Goal: Task Accomplishment & Management: Complete application form

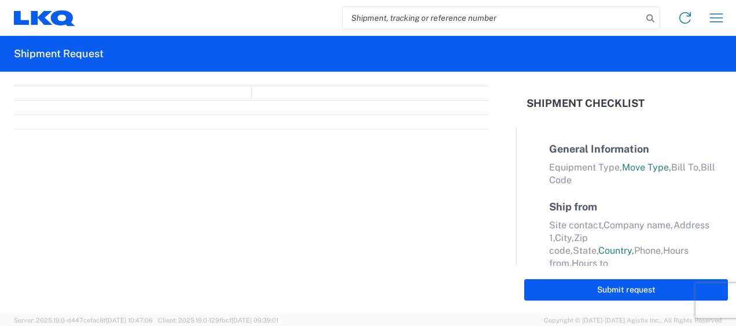
select select "FULL"
select select "LBS"
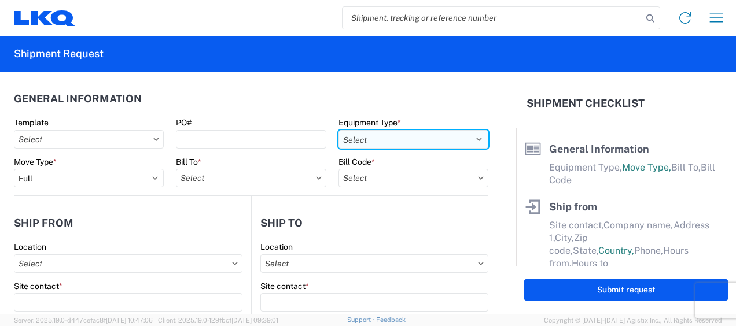
click at [471, 139] on select "Select 53’ Dry Van Flatbed Dropdeck (van) Lowboy (flatbed) Rail" at bounding box center [413, 139] width 150 height 19
select select "STDV"
click at [338, 130] on select "Select 53’ Dry Van Flatbed Dropdeck (van) Lowboy (flatbed) Rail" at bounding box center [413, 139] width 150 height 19
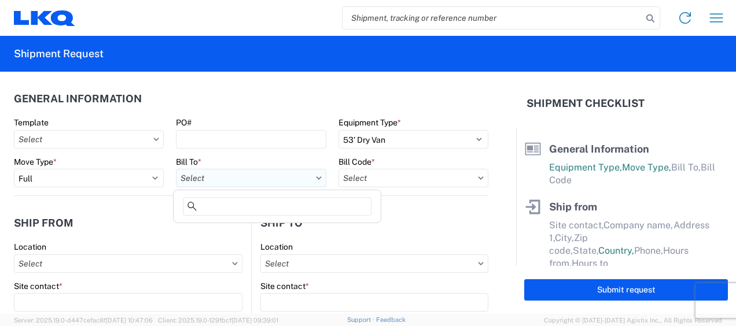
click at [246, 180] on input "text" at bounding box center [251, 178] width 150 height 19
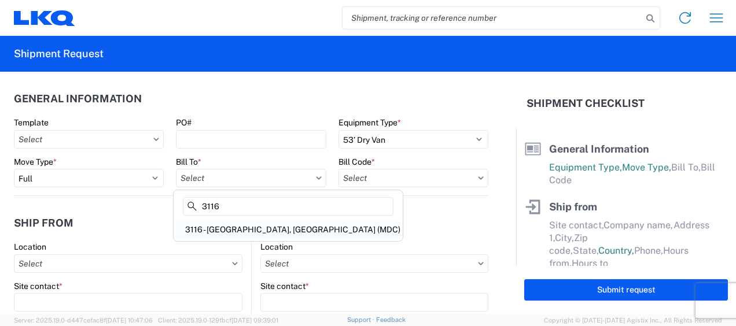
type input "3116"
click at [209, 229] on div "3116 - [GEOGRAPHIC_DATA], [GEOGRAPHIC_DATA] (MDC)" at bounding box center [288, 229] width 224 height 19
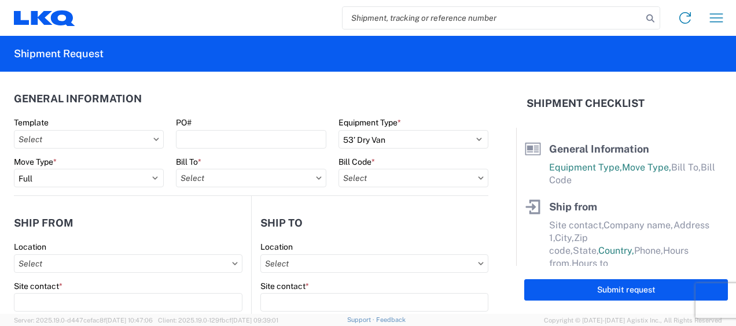
type input "3116 - [GEOGRAPHIC_DATA], [GEOGRAPHIC_DATA] (MDC)"
click at [348, 179] on input "text" at bounding box center [413, 178] width 150 height 19
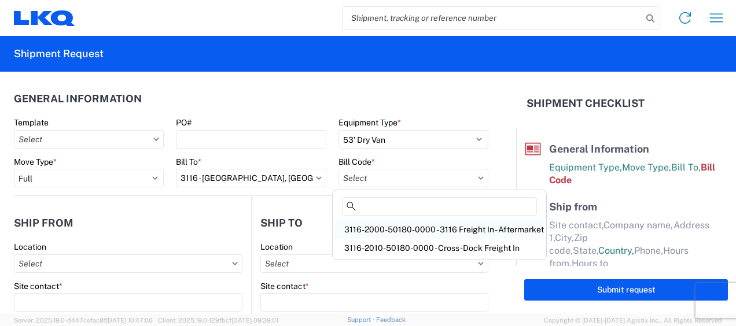
click at [368, 226] on div "3116-2000-50180-0000 - 3116 Freight In - Aftermarket" at bounding box center [439, 229] width 209 height 19
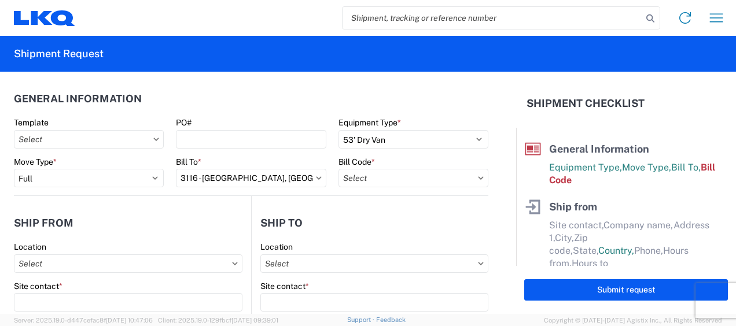
type input "3116-2000-50180-0000 - 3116 Freight In - Aftermarket"
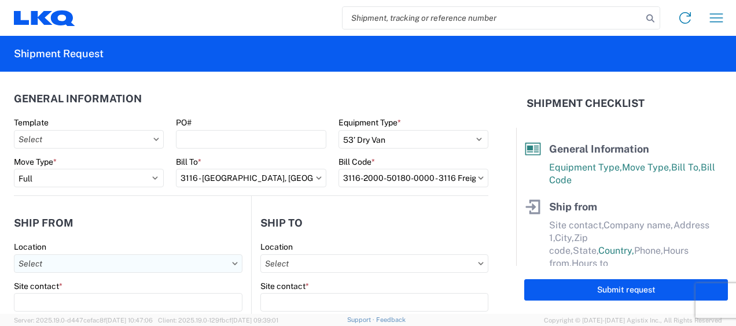
click at [45, 258] on input "text" at bounding box center [128, 264] width 228 height 19
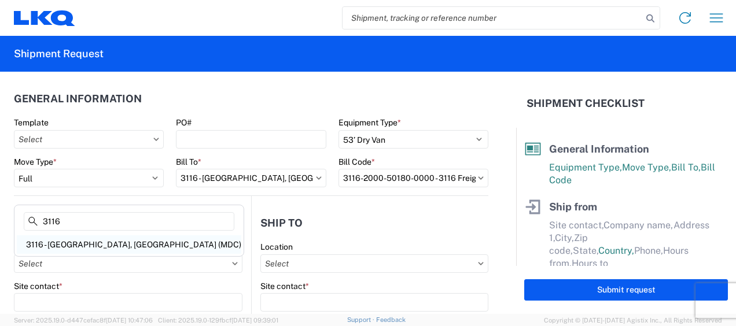
type input "3116"
click at [90, 242] on div "3116 - [GEOGRAPHIC_DATA], [GEOGRAPHIC_DATA] (MDC)" at bounding box center [129, 244] width 224 height 19
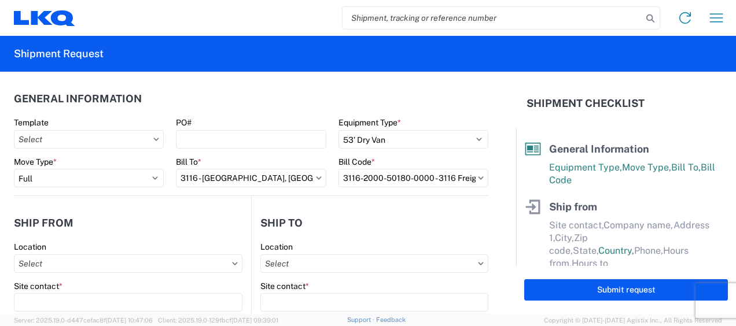
type input "3116 - [GEOGRAPHIC_DATA], [GEOGRAPHIC_DATA] (MDC)"
type input "[DEMOGRAPHIC_DATA][PERSON_NAME]"
type input "LKQ Corporation"
type input "[STREET_ADDRESS]"
type input "[GEOGRAPHIC_DATA]"
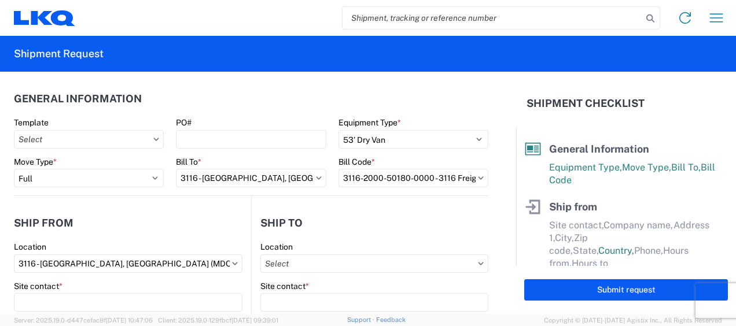
type input "49508"
select select "MI"
select select "US"
type input "[PERSON_NAME][EMAIL_ADDRESS][DOMAIN_NAME]"
type input "[PHONE_NUMBER]"
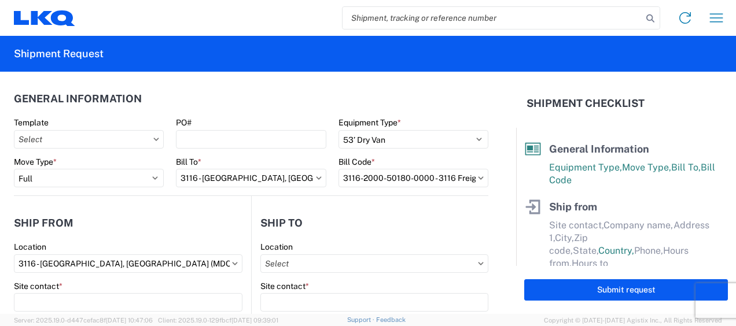
type input "06:00"
type input "13:00"
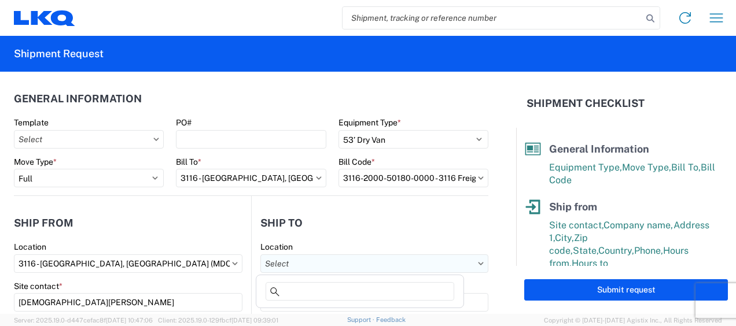
click at [283, 264] on input "text" at bounding box center [374, 264] width 228 height 19
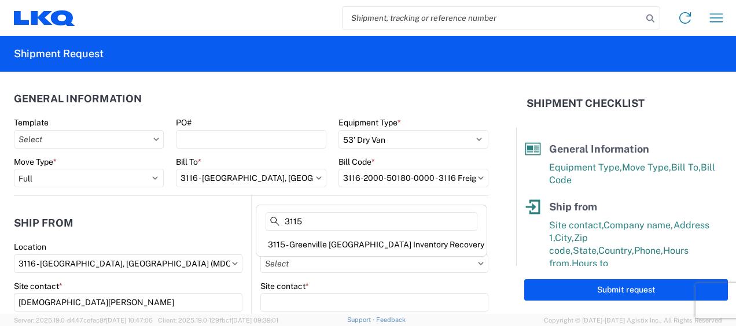
type input "3115"
click at [345, 241] on div "3115 - Greenville [GEOGRAPHIC_DATA] Inventory Recovery" at bounding box center [372, 244] width 226 height 19
type input "3115 - Greenville [GEOGRAPHIC_DATA] Inventory Recovery"
type input "LKQ Corporation"
type input "[STREET_ADDRESS][PERSON_NAME]"
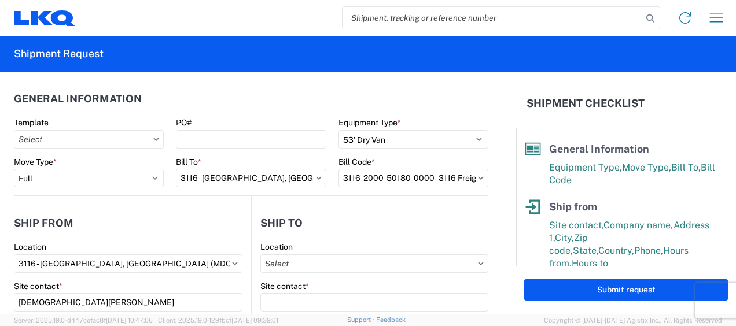
type input "[GEOGRAPHIC_DATA]"
type input "48838"
select select "US"
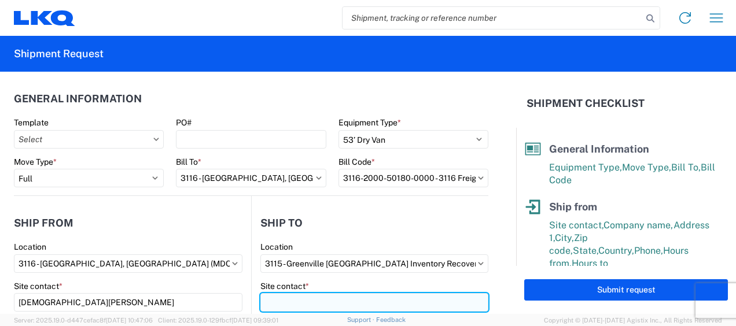
click at [294, 301] on input "Site contact *" at bounding box center [374, 302] width 228 height 19
type input "Receiving"
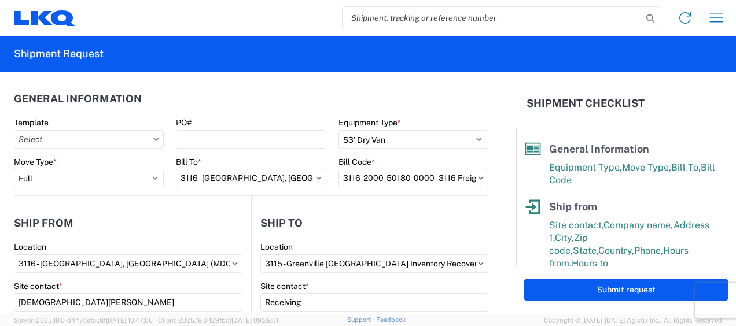
scroll to position [148, 0]
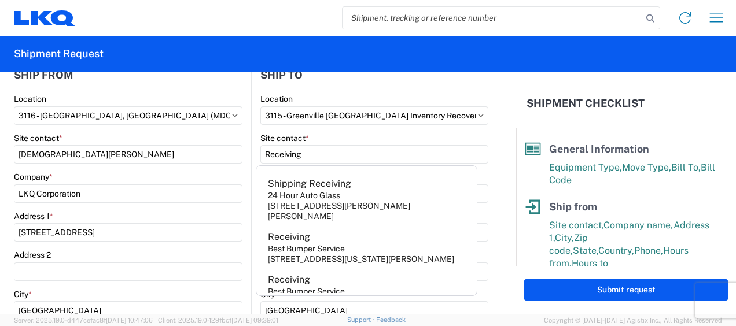
click at [206, 137] on div "Site contact *" at bounding box center [128, 138] width 228 height 10
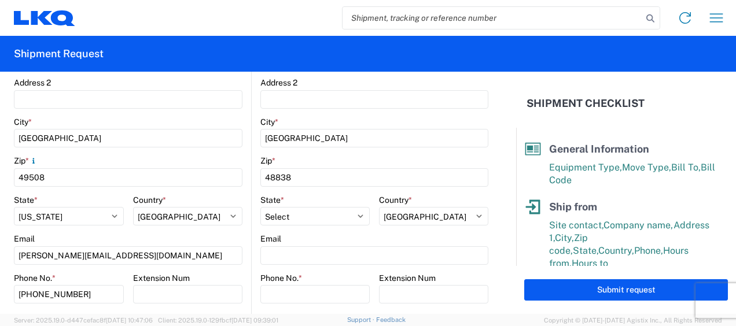
scroll to position [437, 0]
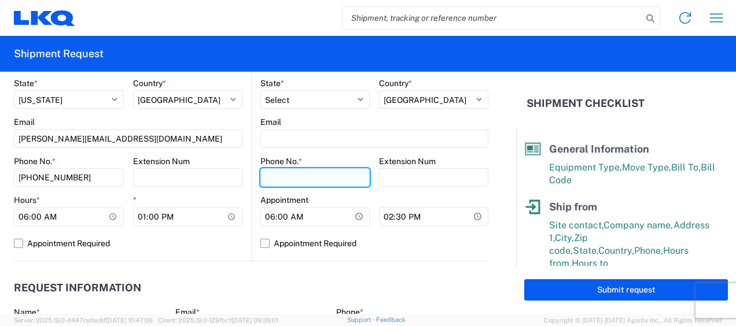
drag, startPoint x: 278, startPoint y: 176, endPoint x: 293, endPoint y: 179, distance: 15.3
click at [278, 176] on input "Phone No. *" at bounding box center [314, 177] width 109 height 19
type input "[PHONE_NUMBER]"
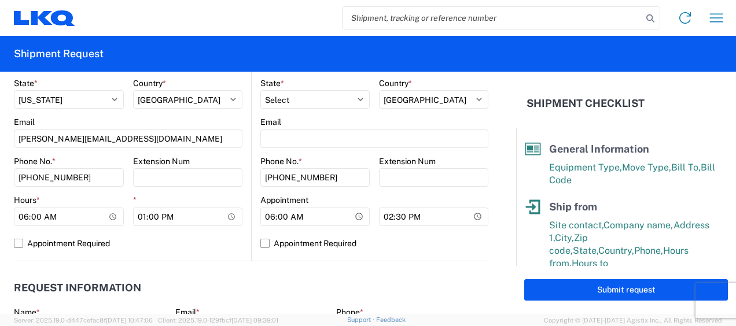
click at [183, 267] on agx-request-info "Request Information Name * Email * Merchant Phone * Load Ready Date * Ship Dead…" at bounding box center [251, 323] width 474 height 124
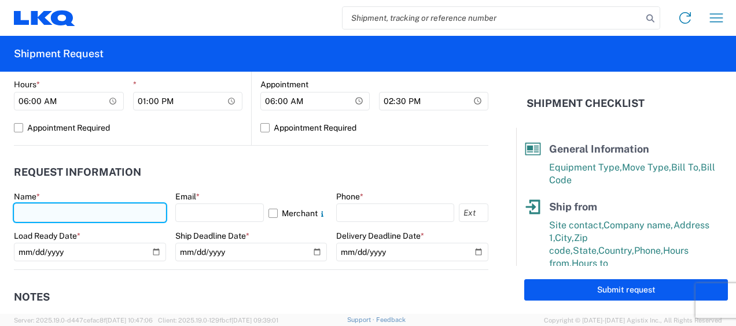
click at [25, 208] on input "text" at bounding box center [90, 213] width 152 height 19
type input "[DEMOGRAPHIC_DATA][PERSON_NAME]"
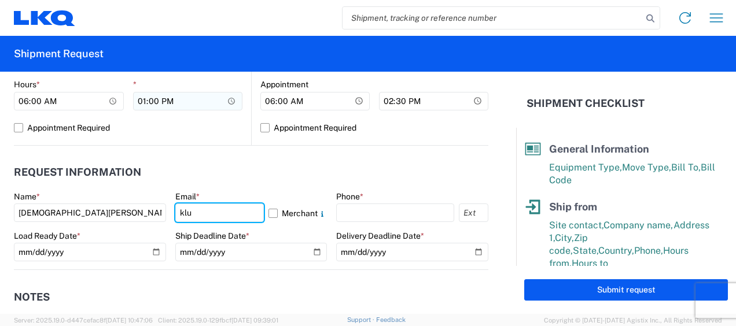
type input "[PERSON_NAME][EMAIL_ADDRESS][DOMAIN_NAME]"
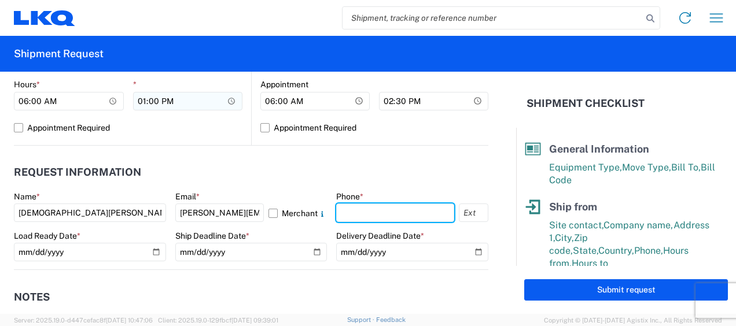
type input "6167541500"
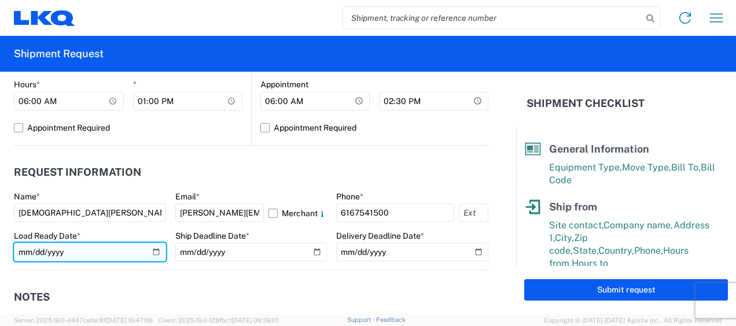
click at [154, 252] on input "date" at bounding box center [90, 252] width 152 height 19
type input "[DATE]"
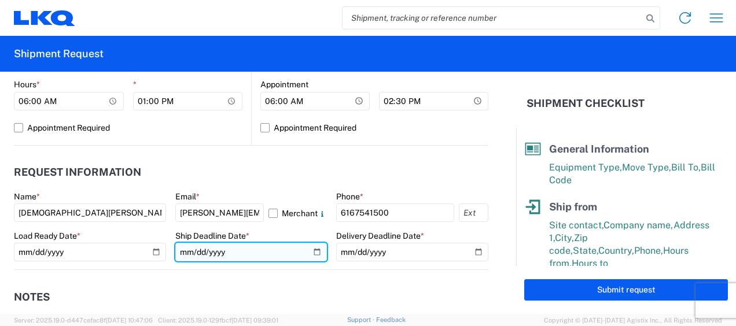
click at [310, 252] on input "date" at bounding box center [251, 252] width 152 height 19
type input "[DATE]"
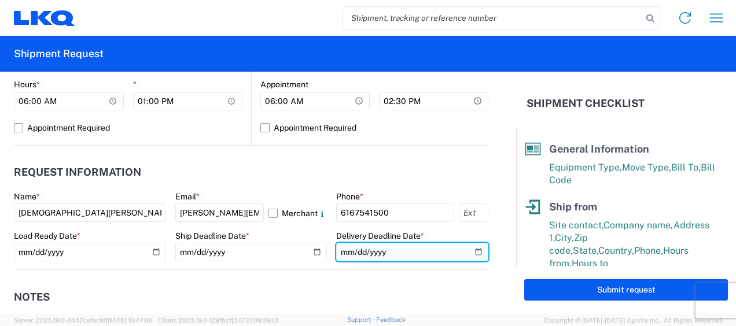
click at [471, 250] on input "date" at bounding box center [412, 252] width 152 height 19
type input "[DATE]"
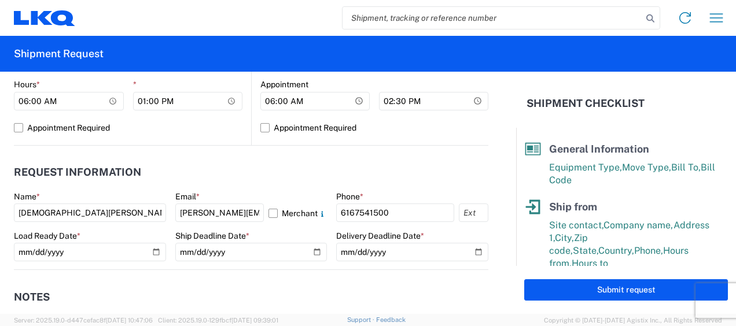
click at [296, 168] on header "Request Information" at bounding box center [251, 173] width 474 height 26
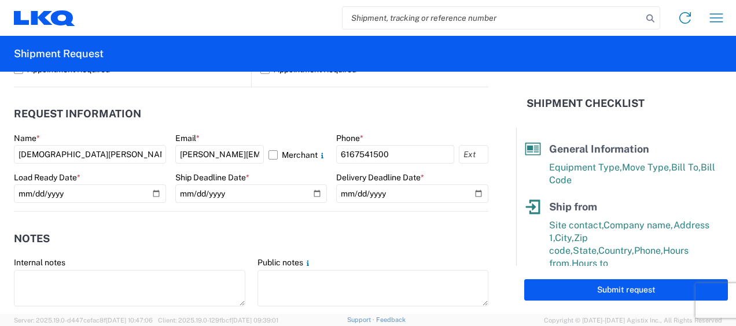
scroll to position [669, 0]
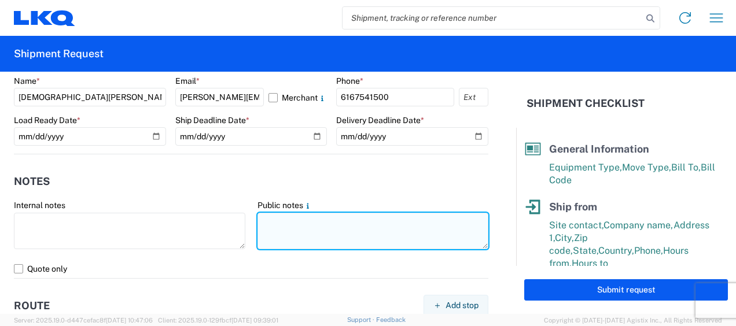
drag, startPoint x: 267, startPoint y: 223, endPoint x: 307, endPoint y: 215, distance: 40.6
click at [277, 219] on textarea at bounding box center [372, 231] width 231 height 36
drag, startPoint x: 258, startPoint y: 218, endPoint x: 462, endPoint y: 224, distance: 203.7
click at [462, 224] on textarea "115-[GEOGRAPHIC_DATA] 13 skids of lids and 1 damaged bumper" at bounding box center [372, 231] width 231 height 36
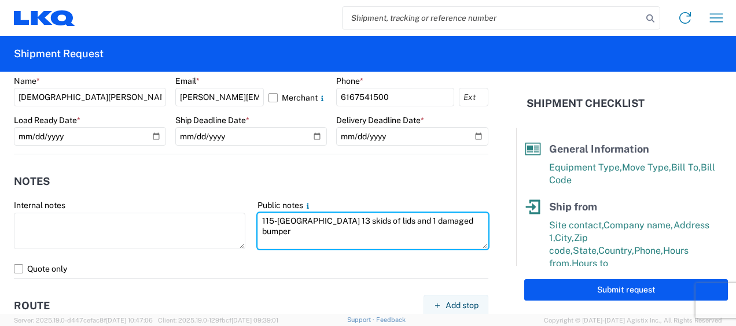
type textarea "115-[GEOGRAPHIC_DATA] 13 skids of lids and 1 damaged bumper"
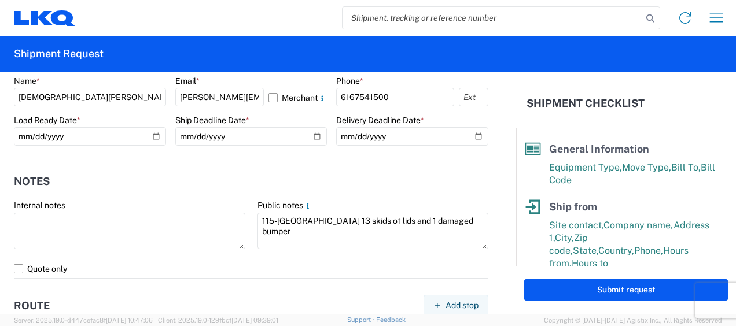
click at [244, 162] on agx-notes "Notes Internal notes Public notes 115-[GEOGRAPHIC_DATA] 13 skids of lids and 1 …" at bounding box center [251, 216] width 474 height 124
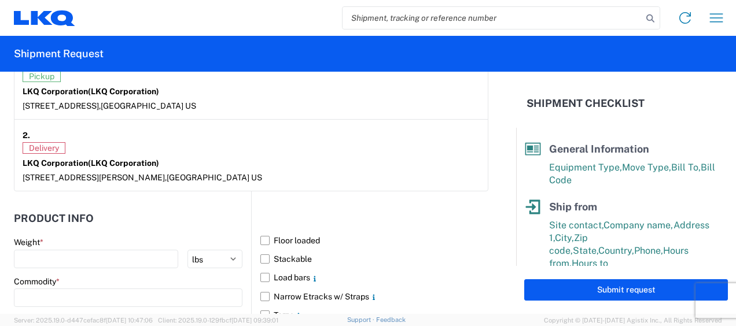
scroll to position [1016, 0]
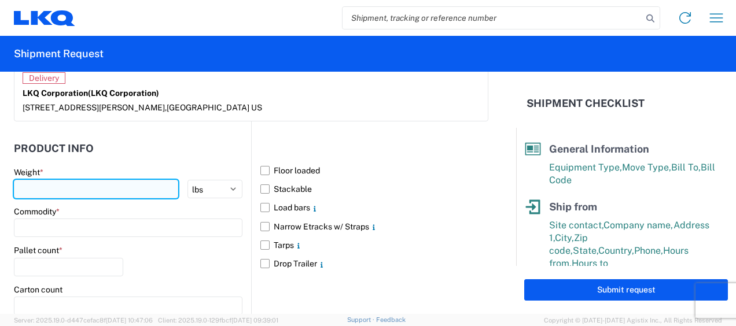
click at [54, 186] on input "number" at bounding box center [96, 189] width 164 height 19
type input "2335"
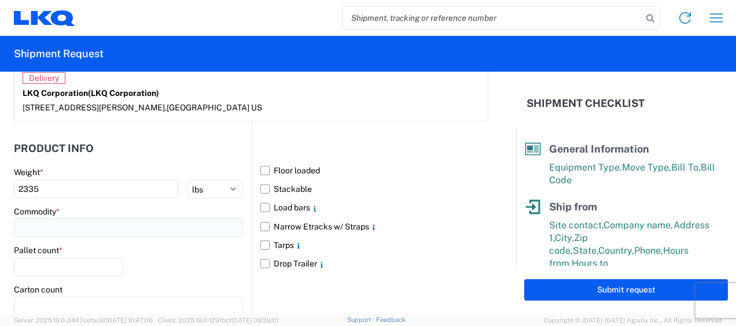
click at [96, 222] on input at bounding box center [128, 228] width 228 height 19
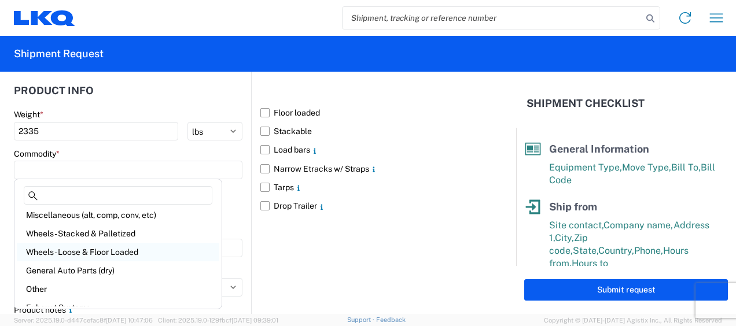
scroll to position [116, 0]
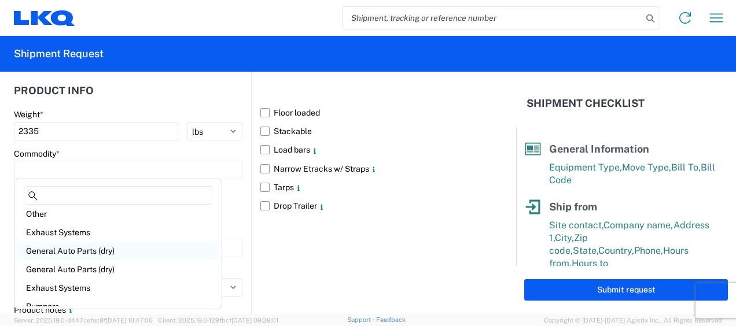
click at [101, 249] on div "General Auto Parts (dry)" at bounding box center [118, 251] width 202 height 19
type input "General Auto Parts (dry)"
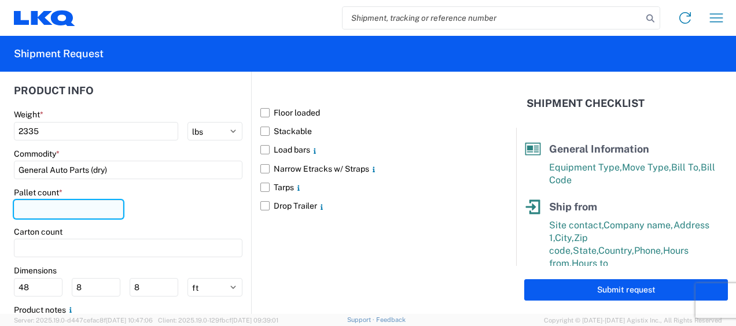
click at [66, 205] on input "number" at bounding box center [68, 209] width 109 height 19
type input "13"
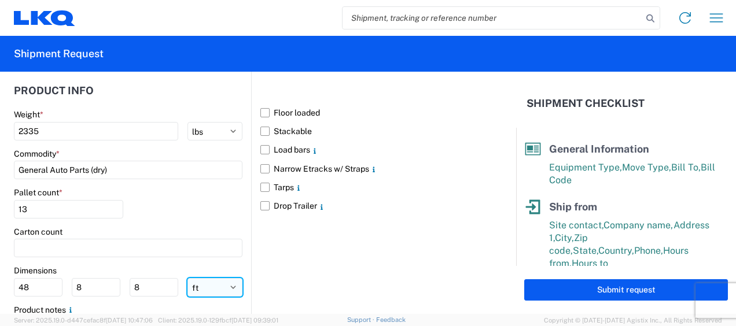
drag, startPoint x: 200, startPoint y: 280, endPoint x: 180, endPoint y: 271, distance: 21.7
click at [200, 280] on select "ft in cm" at bounding box center [214, 287] width 55 height 19
select select "IN"
click at [187, 278] on select "ft in cm" at bounding box center [214, 287] width 55 height 19
type input "576"
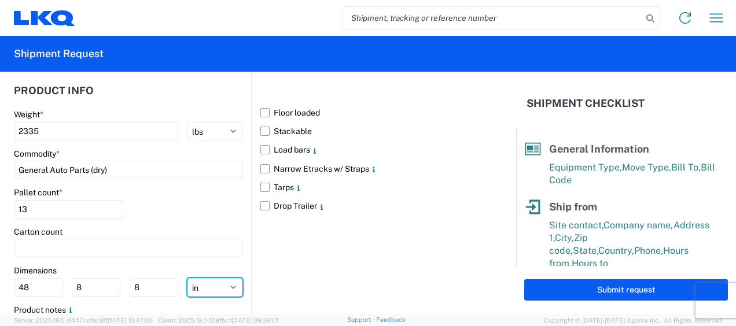
type input "96"
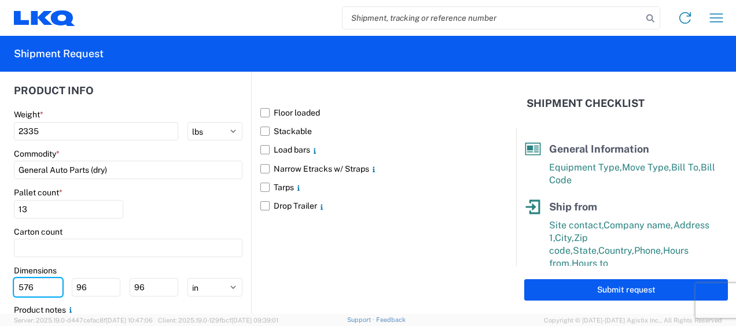
drag, startPoint x: 43, startPoint y: 286, endPoint x: -2, endPoint y: 273, distance: 46.9
click at [0, 273] on html "Home Shipment request Shipment tracking Shipment Request General Information Te…" at bounding box center [368, 163] width 736 height 326
type input "77"
type input "47"
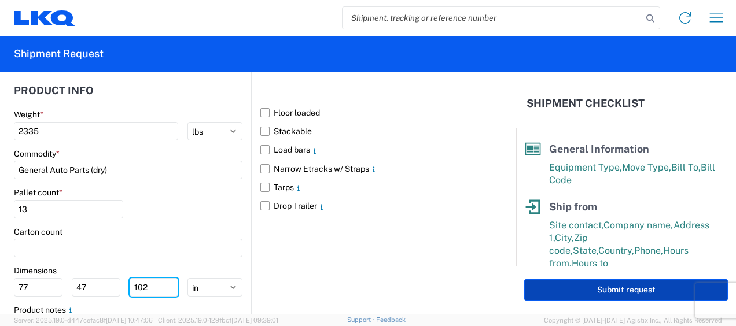
type input "102"
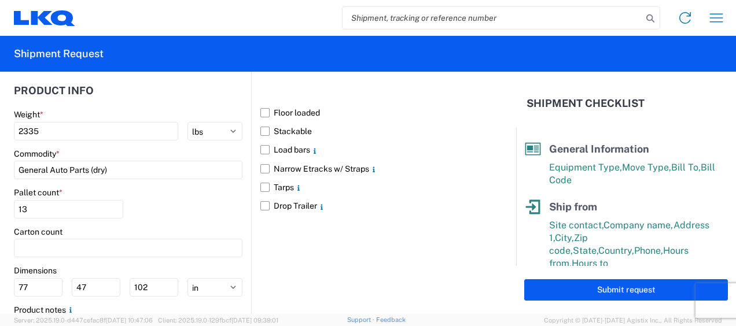
drag, startPoint x: 628, startPoint y: 293, endPoint x: 614, endPoint y: 276, distance: 21.3
click at [625, 289] on button "Submit request" at bounding box center [626, 289] width 204 height 21
select select "US"
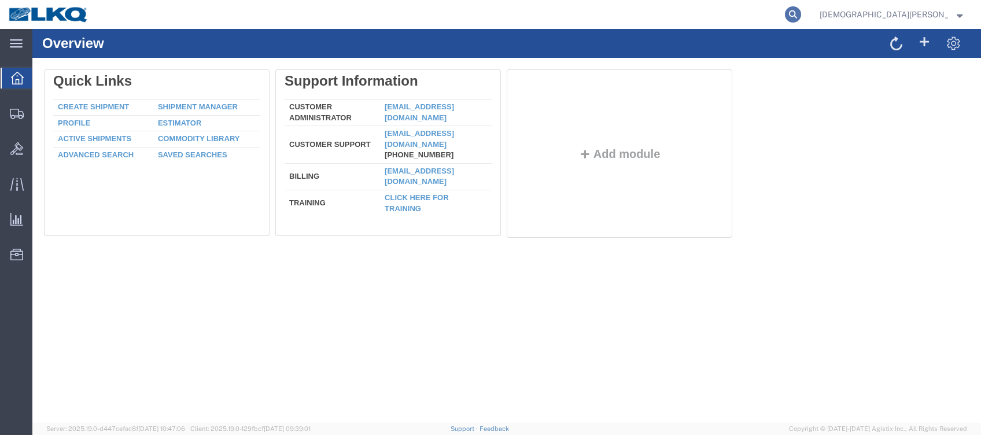
click at [801, 13] on icon at bounding box center [793, 14] width 16 height 16
click at [676, 23] on input "search" at bounding box center [609, 15] width 352 height 28
type input "56876601"
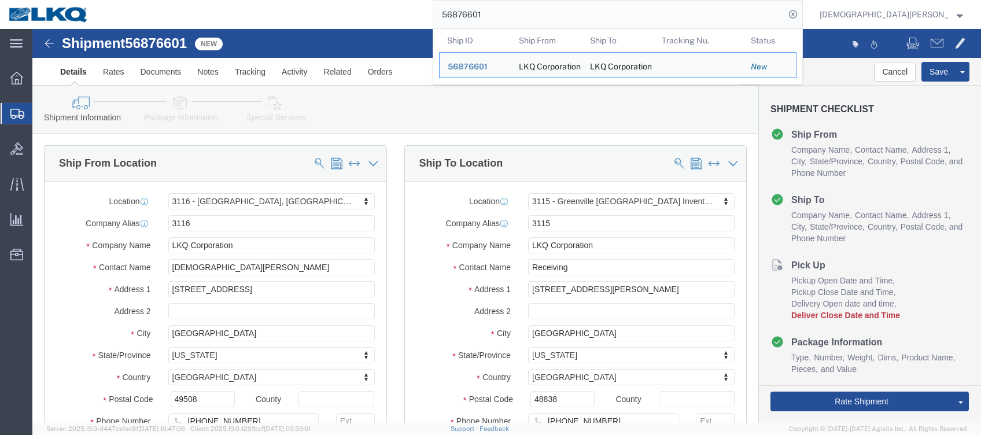
select select "27850"
select select "27848"
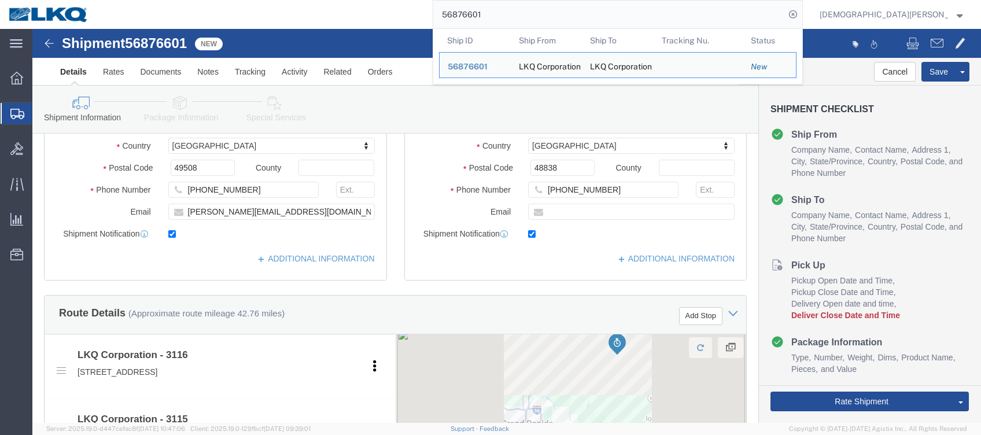
scroll to position [540, 0]
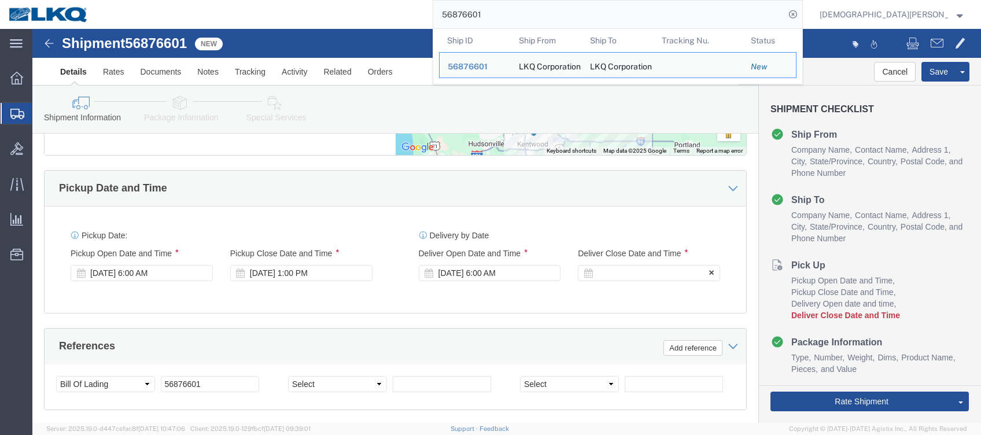
click div
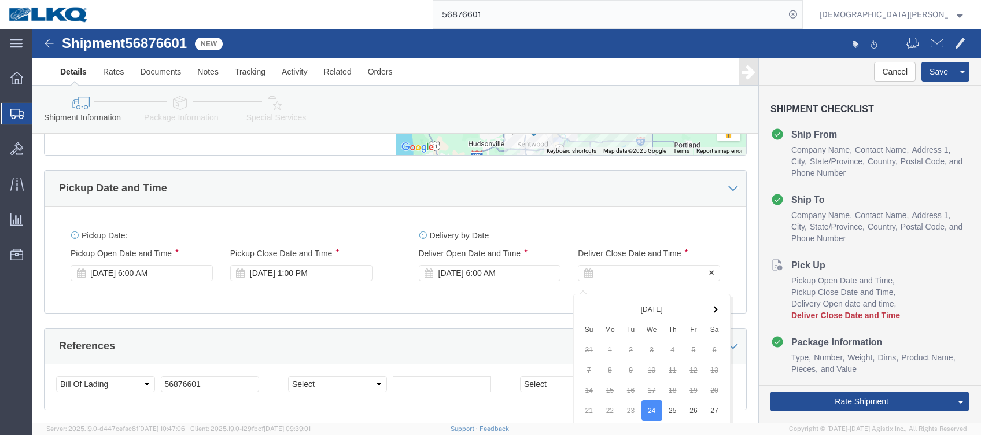
scroll to position [794, 0]
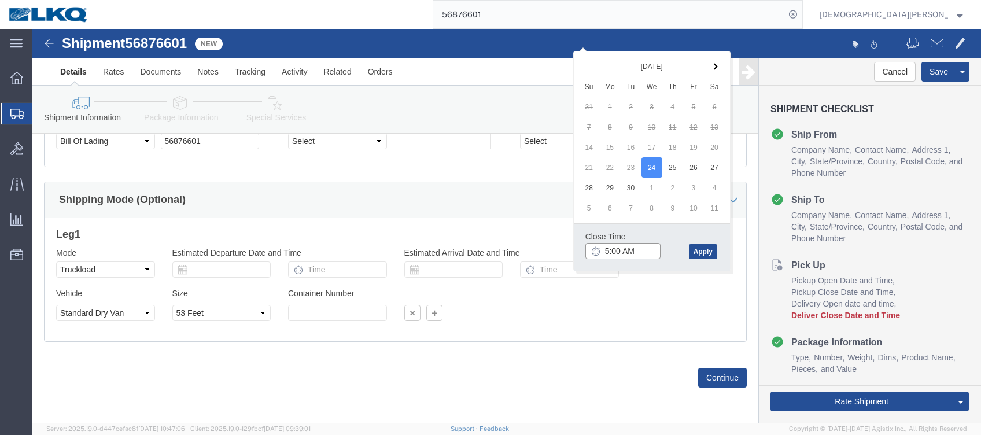
click input "5:00 AM"
type input "5:00 PM"
click button "Apply"
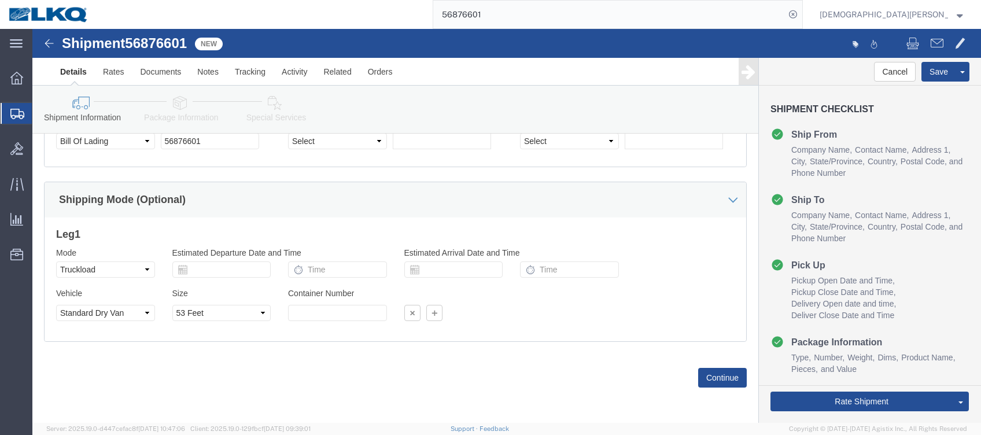
click link "Send To Bid"
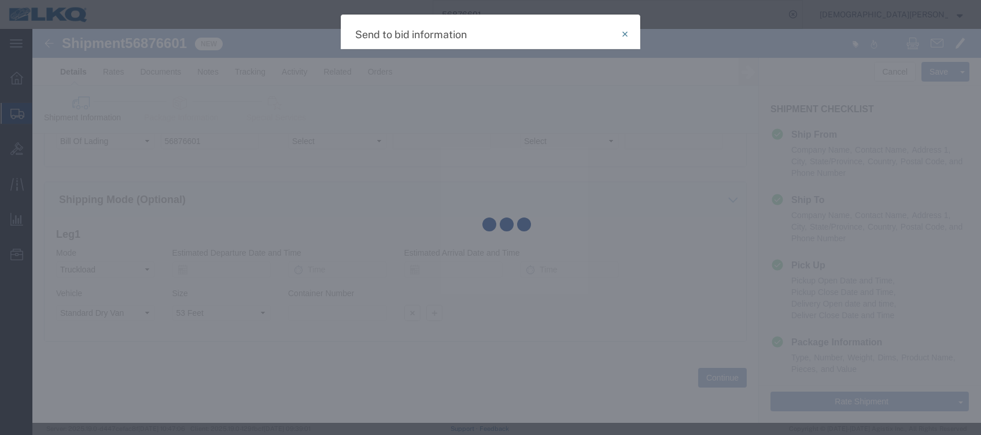
select select "TL"
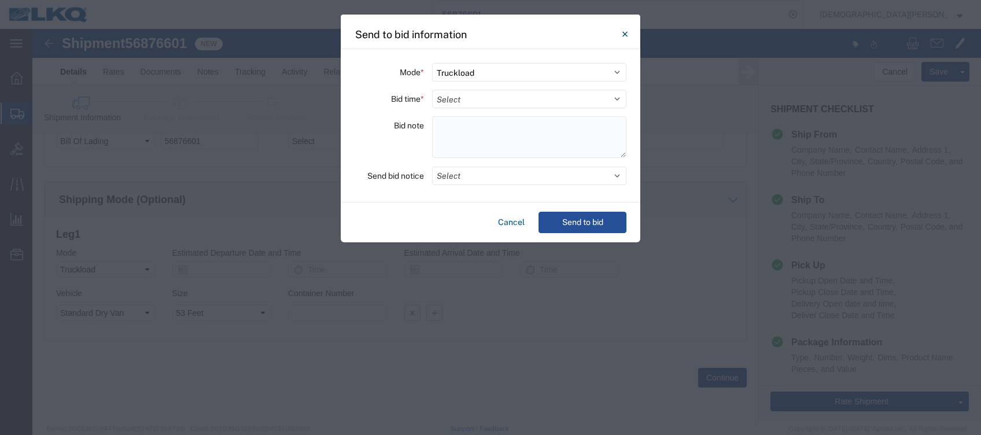
click at [454, 124] on textarea at bounding box center [529, 137] width 194 height 42
paste textarea "115-[GEOGRAPHIC_DATA] 13 skids of lids and 1 damaged bumper"
type textarea "115-[GEOGRAPHIC_DATA] 13 skids of lids and 1 damaged bumper"
click at [462, 97] on select "Select 30 Min (Rush) 1 Hour (Rush) 2 Hours (Rush) 4 Hours (Rush) 8 Hours (Rush)…" at bounding box center [529, 99] width 194 height 19
click at [432, 90] on select "Select 30 Min (Rush) 1 Hour (Rush) 2 Hours (Rush) 4 Hours (Rush) 8 Hours (Rush)…" at bounding box center [529, 99] width 194 height 19
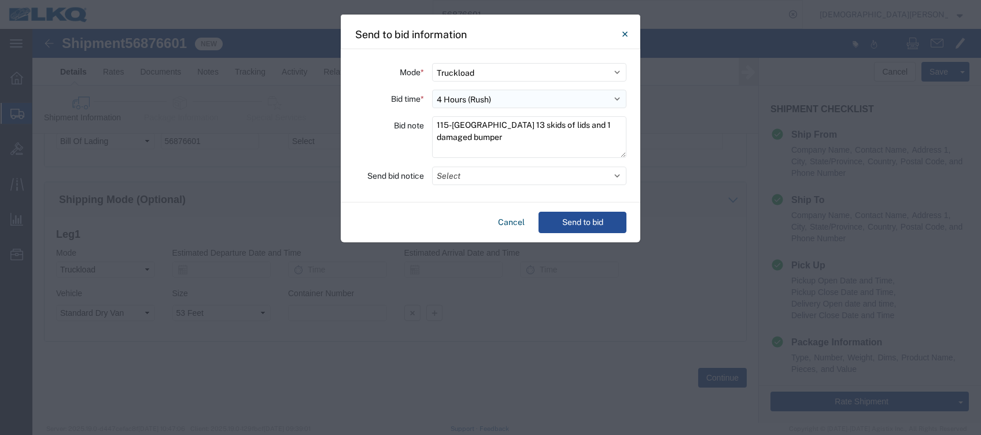
click at [622, 104] on select "Select 30 Min (Rush) 1 Hour (Rush) 2 Hours (Rush) 4 Hours (Rush) 8 Hours (Rush)…" at bounding box center [529, 99] width 194 height 19
select select "2"
click at [432, 90] on select "Select 30 Min (Rush) 1 Hour (Rush) 2 Hours (Rush) 4 Hours (Rush) 8 Hours (Rush)…" at bounding box center [529, 99] width 194 height 19
click at [452, 171] on button "Select" at bounding box center [529, 176] width 194 height 19
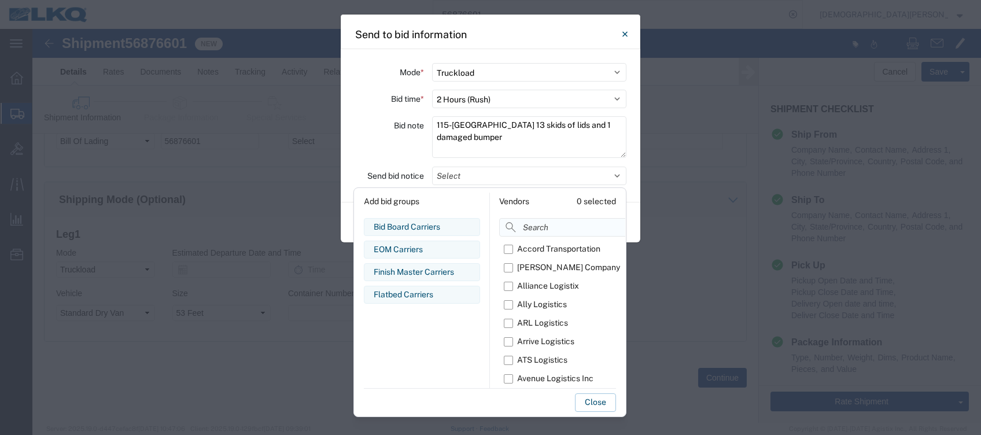
click at [536, 228] on input at bounding box center [590, 227] width 183 height 19
type input "om"
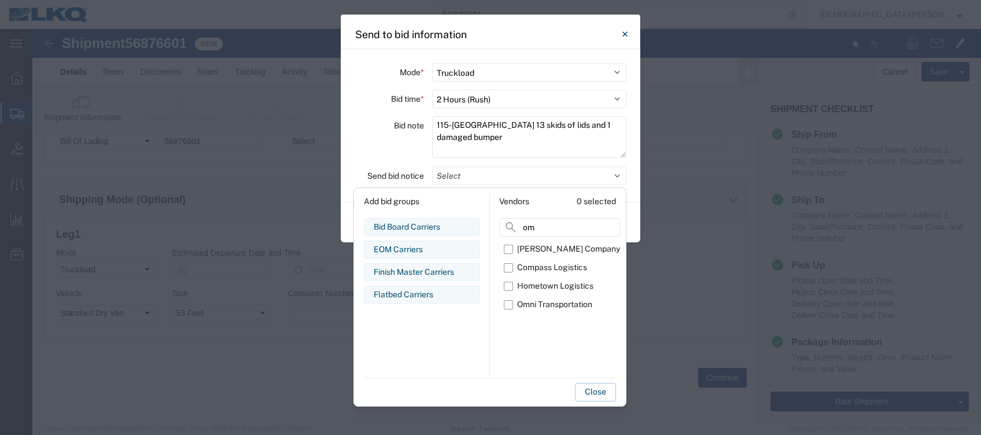
drag, startPoint x: 511, startPoint y: 304, endPoint x: 517, endPoint y: 316, distance: 13.7
click at [511, 305] on label "Omni Transportation" at bounding box center [562, 305] width 116 height 19
click at [0, 0] on input "Omni Transportation" at bounding box center [0, 0] width 0 height 0
click at [602, 396] on button "Close" at bounding box center [595, 392] width 41 height 19
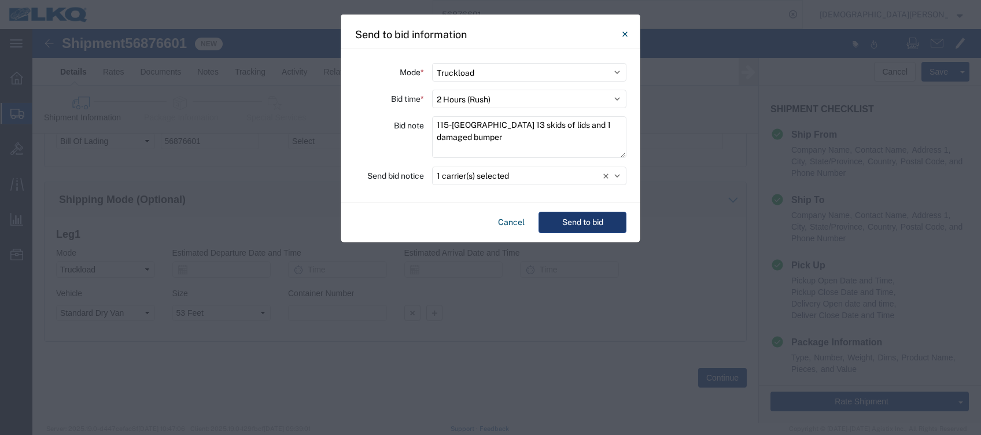
click at [579, 222] on button "Send to bid" at bounding box center [583, 222] width 88 height 21
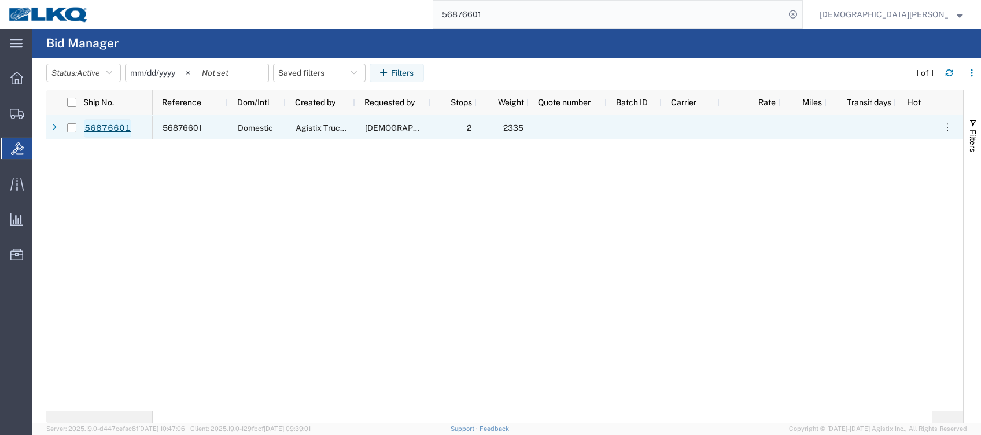
click at [109, 122] on link "56876601" at bounding box center [107, 128] width 47 height 19
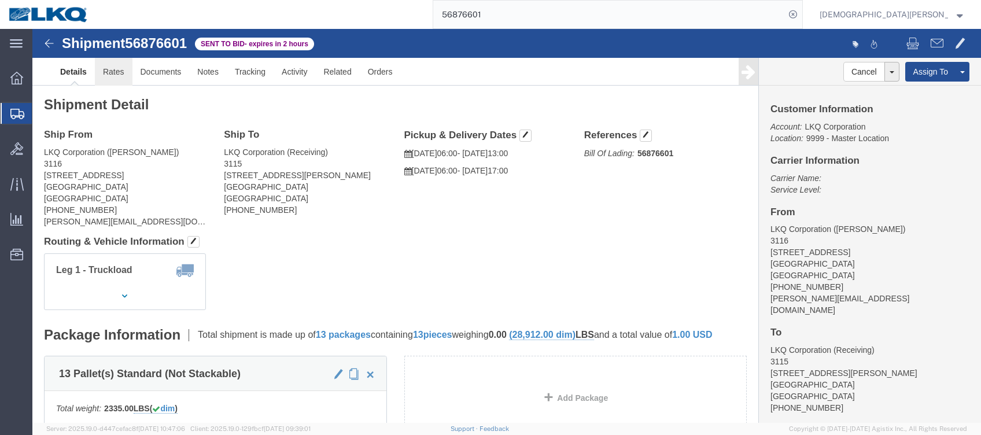
click link "Rates"
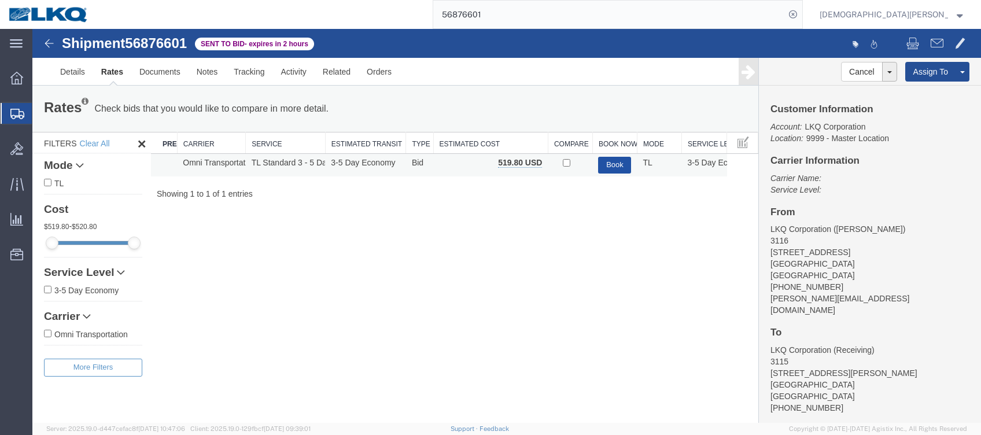
click at [615, 164] on button "Book" at bounding box center [614, 165] width 33 height 17
